Goal: Task Accomplishment & Management: Manage account settings

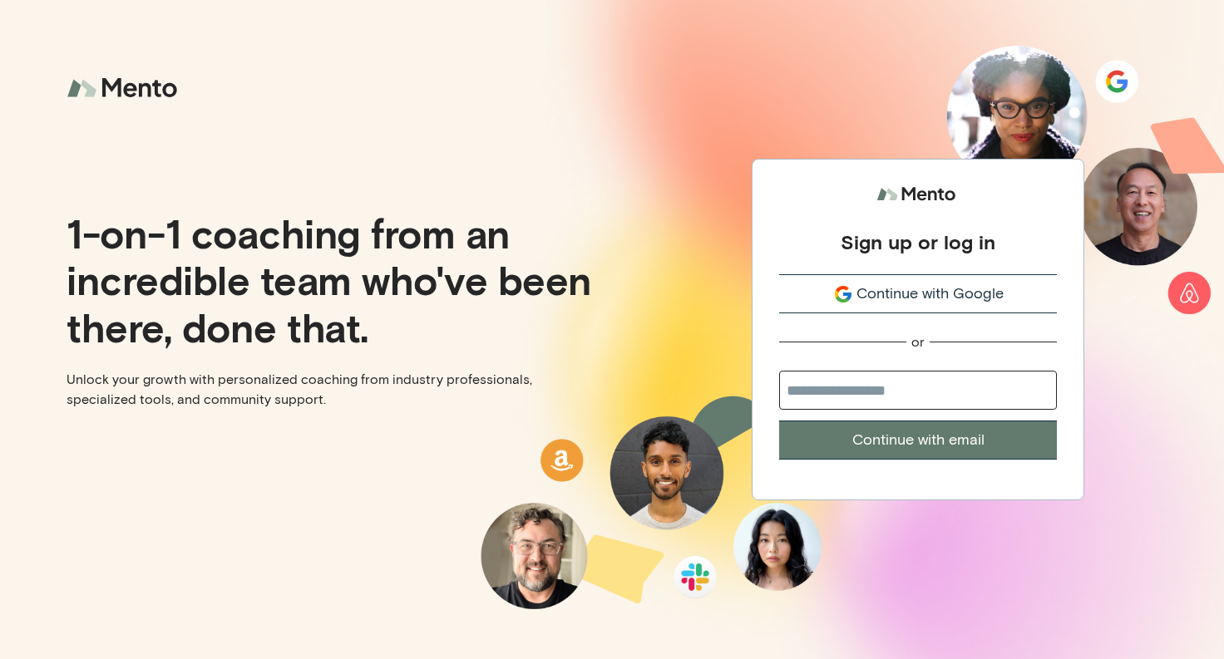
click at [913, 403] on input "email" at bounding box center [918, 390] width 278 height 39
type input "**********"
click at [900, 443] on button "Continue with email" at bounding box center [918, 440] width 278 height 39
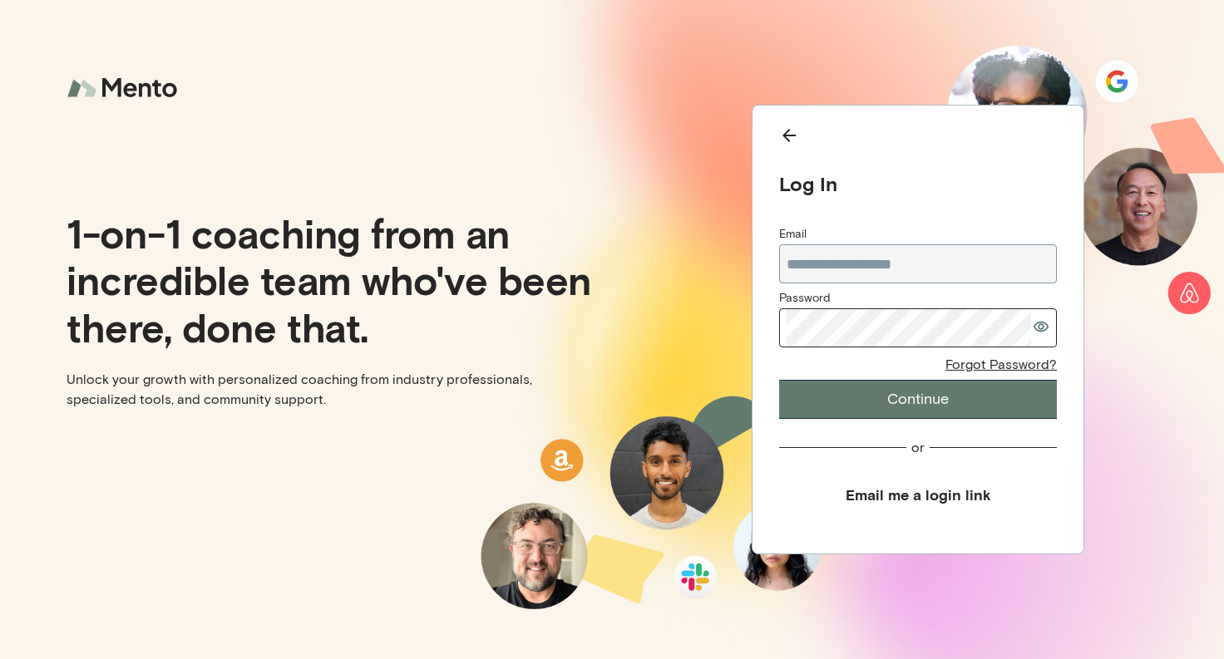
click at [1043, 327] on icon "button" at bounding box center [1040, 327] width 15 height 11
click at [902, 394] on button "Continue" at bounding box center [918, 399] width 278 height 39
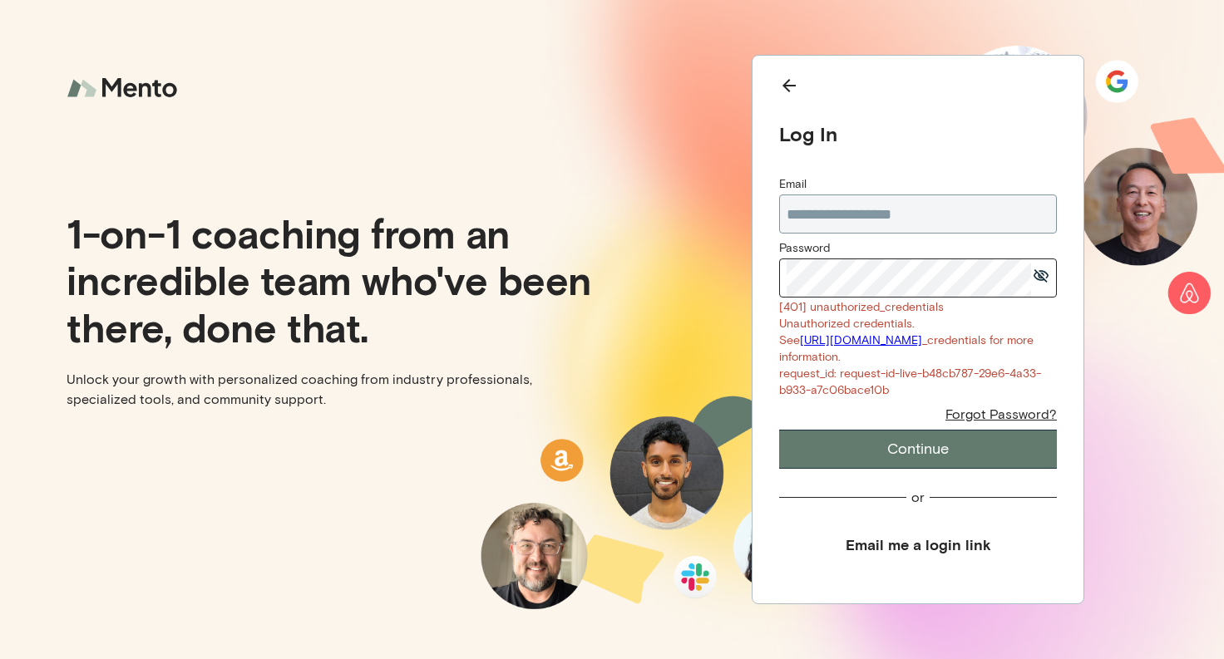
click at [938, 458] on button "Continue" at bounding box center [918, 449] width 278 height 39
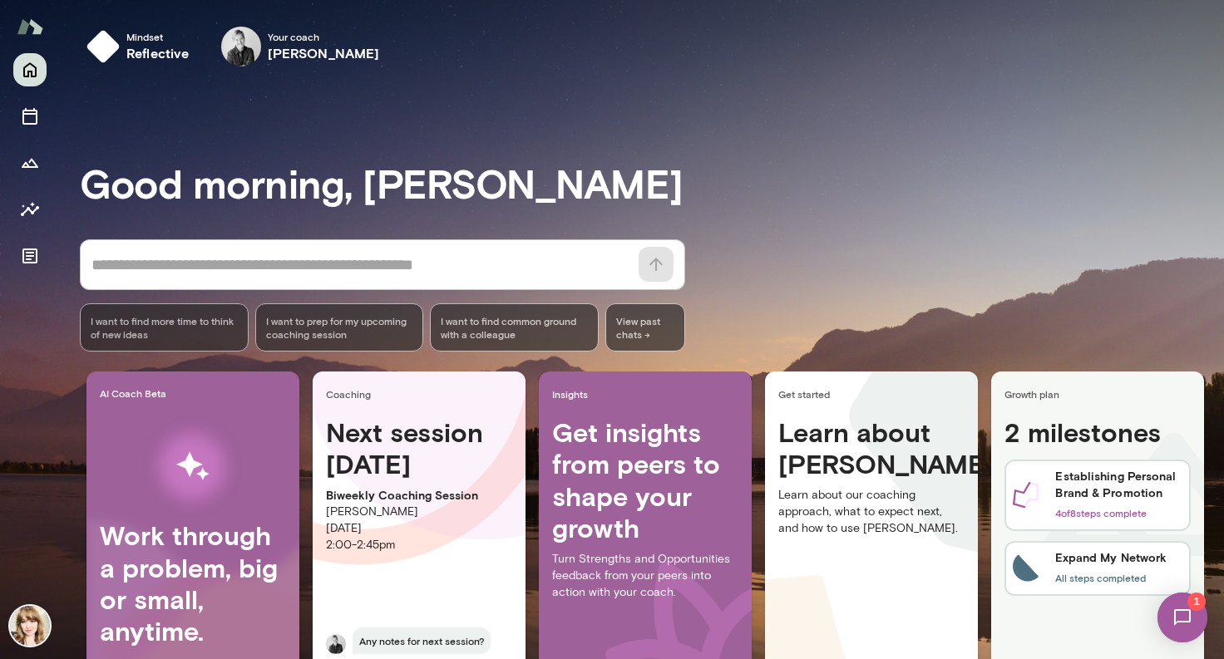
click at [426, 463] on h4 "Next session in 2 days" at bounding box center [419, 448] width 186 height 64
drag, startPoint x: 1216, startPoint y: 365, endPoint x: 1209, endPoint y: 472, distance: 107.4
click at [1209, 472] on div "Mindset reflective Your coach Tré Wright Your coach Tré Good morning, Ellie * ​…" at bounding box center [612, 329] width 1224 height 659
click at [1056, 290] on div "* ​ ​ I want to find more time to think of new ideas I want to prep for my upco…" at bounding box center [652, 295] width 1144 height 112
click at [1185, 632] on img at bounding box center [1182, 618] width 68 height 68
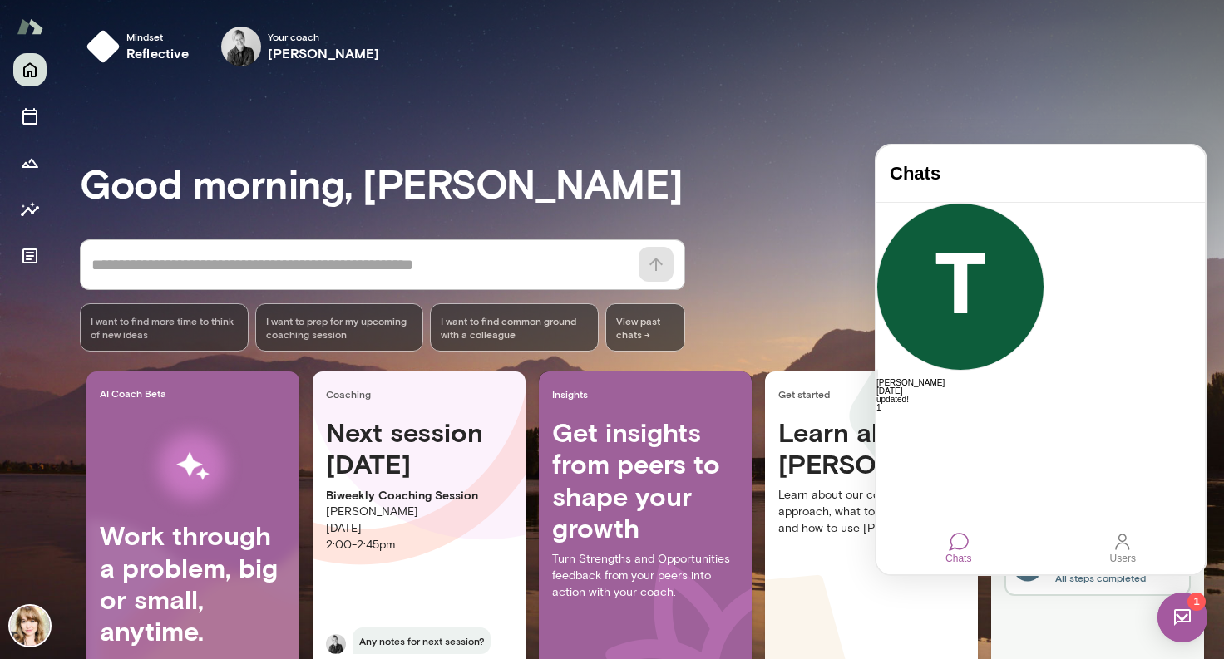
click at [1023, 103] on div "Good morning, Ellie * ​ ​ I want to find more time to think of new ideas I want…" at bounding box center [652, 414] width 1144 height 629
click at [1012, 130] on div "Good morning, Ellie * ​ ​ I want to find more time to think of new ideas I want…" at bounding box center [652, 414] width 1144 height 629
click at [678, 180] on h3 "Good morning, Ellie" at bounding box center [652, 183] width 1144 height 47
